Goal: Go to known website: Access a specific website the user already knows

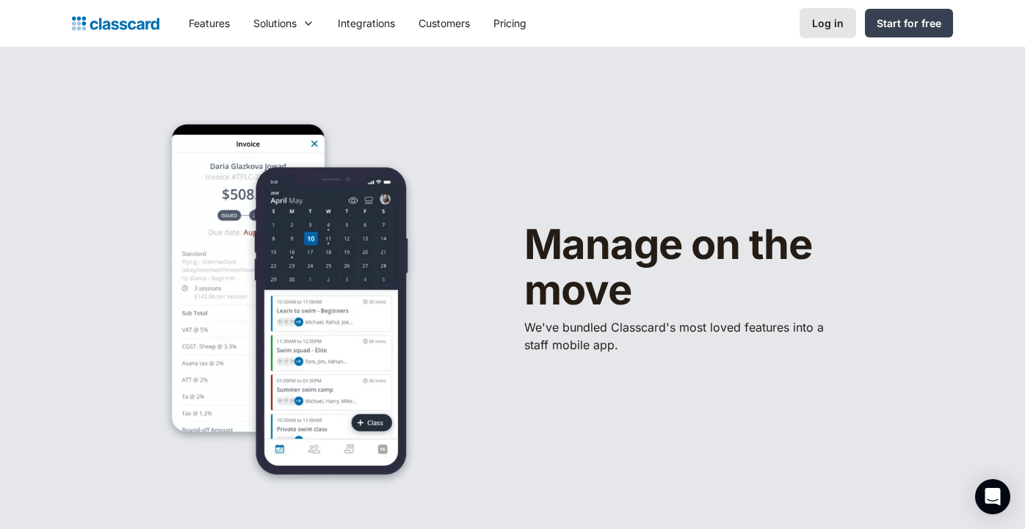
click at [838, 21] on div "Log in" at bounding box center [828, 22] width 32 height 15
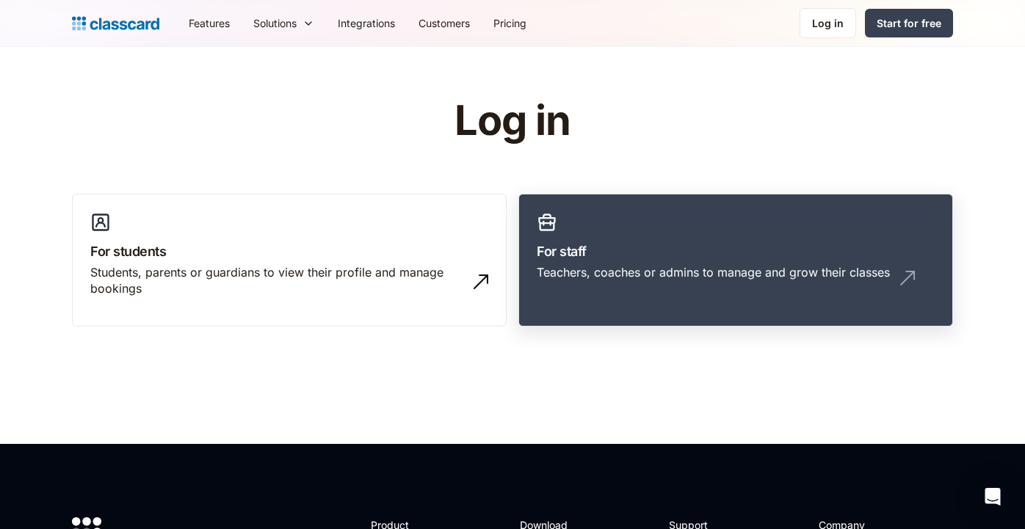
click at [591, 251] on h3 "For staff" at bounding box center [736, 252] width 398 height 20
